Goal: Check status

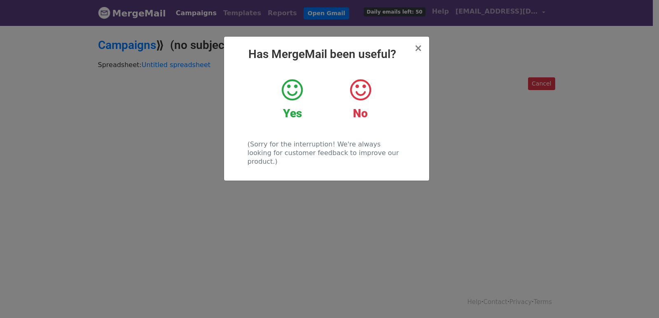
click at [95, 135] on div "× Has MergeMail been useful? Yes No (Sorry for the interruption! We're always l…" at bounding box center [329, 171] width 659 height 293
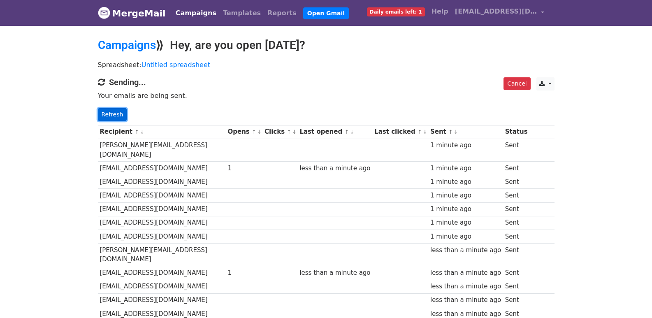
click at [117, 118] on link "Refresh" at bounding box center [112, 114] width 29 height 13
